Goal: Find specific page/section: Find specific page/section

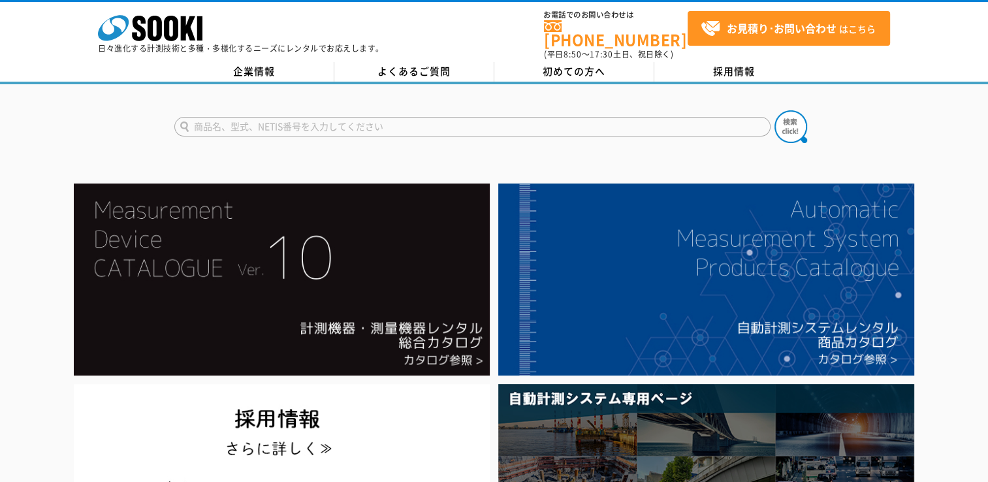
click at [396, 117] on input "text" at bounding box center [472, 127] width 596 height 20
type input "空気呼吸器"
click at [775, 110] on button at bounding box center [791, 126] width 33 height 33
